Goal: Check status: Check status

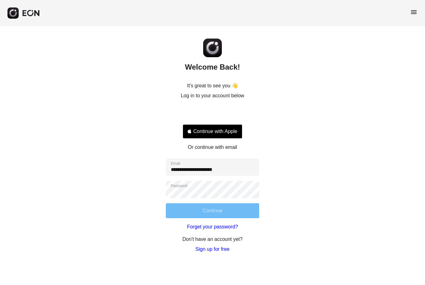
click at [242, 207] on button "Continue" at bounding box center [212, 210] width 93 height 15
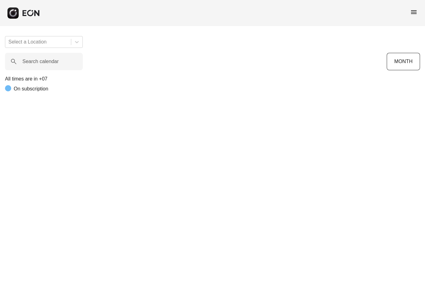
scroll to position [0, 230]
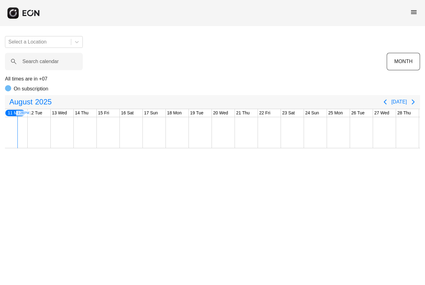
click at [414, 12] on span "menu" at bounding box center [413, 11] width 7 height 7
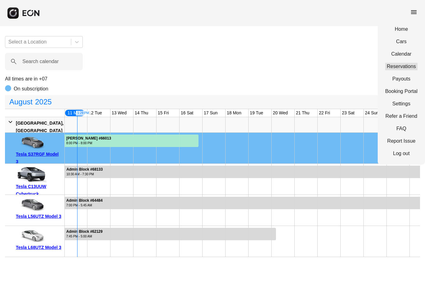
click at [408, 67] on link "Reservations" at bounding box center [401, 66] width 32 height 7
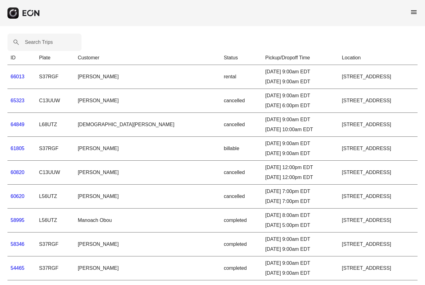
click at [20, 149] on link "61805" at bounding box center [18, 148] width 14 height 5
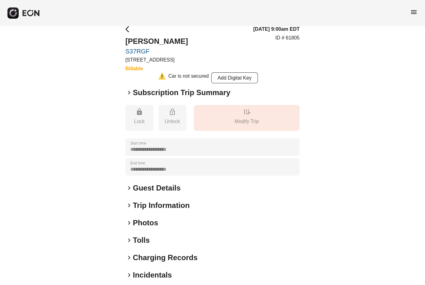
scroll to position [10, 0]
click at [137, 94] on h2 "Subscription Trip Summary" at bounding box center [181, 93] width 97 height 10
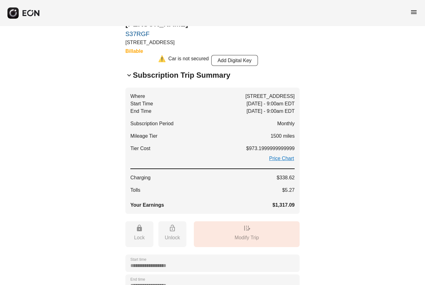
scroll to position [47, 0]
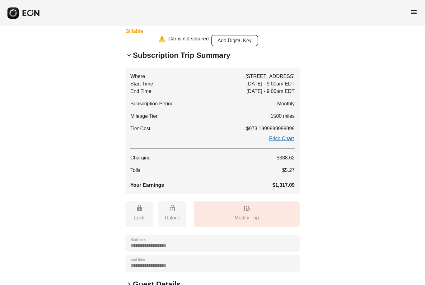
click at [126, 55] on span "keyboard_arrow_down" at bounding box center [128, 55] width 7 height 7
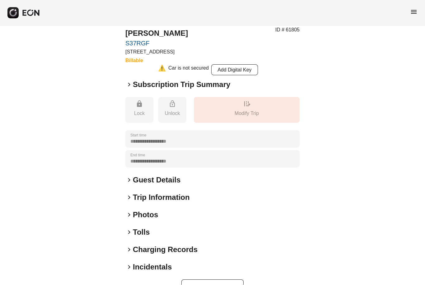
scroll to position [16, 0]
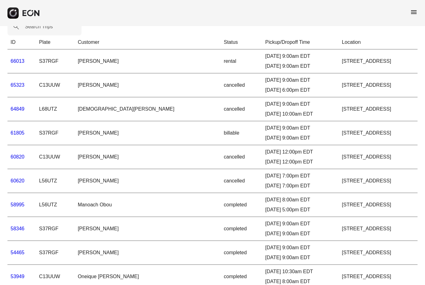
scroll to position [35, 0]
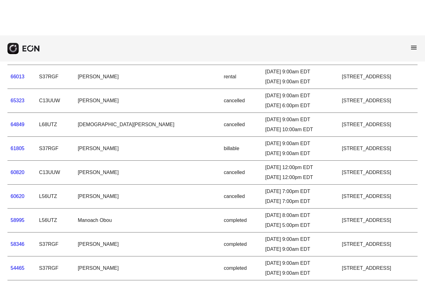
click at [21, 44] on link "66013" at bounding box center [18, 41] width 14 height 5
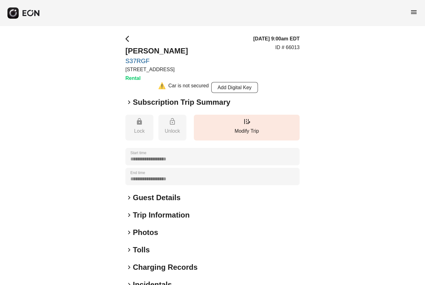
click at [142, 102] on h2 "Subscription Trip Summary" at bounding box center [181, 102] width 97 height 10
